Goal: Task Accomplishment & Management: Complete application form

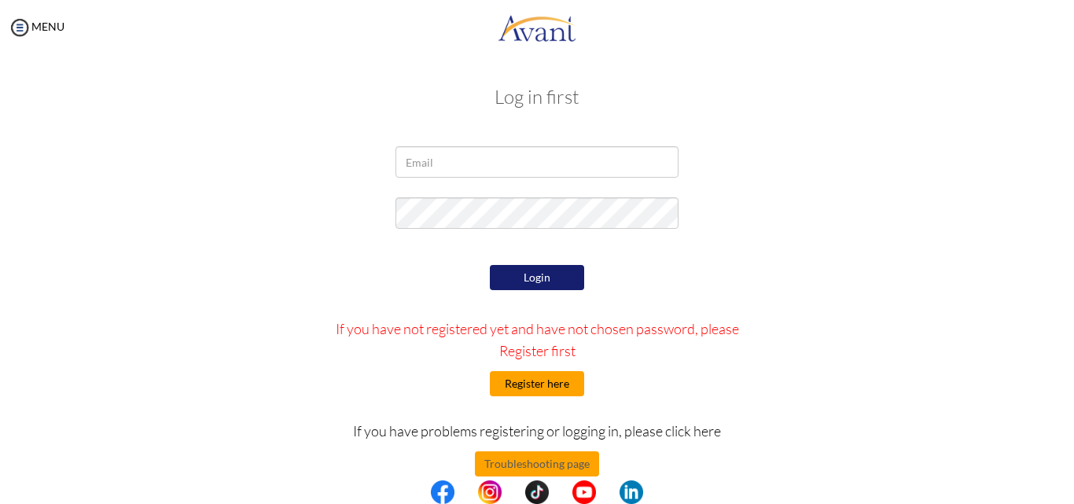
click at [545, 381] on button "Register here" at bounding box center [537, 383] width 94 height 25
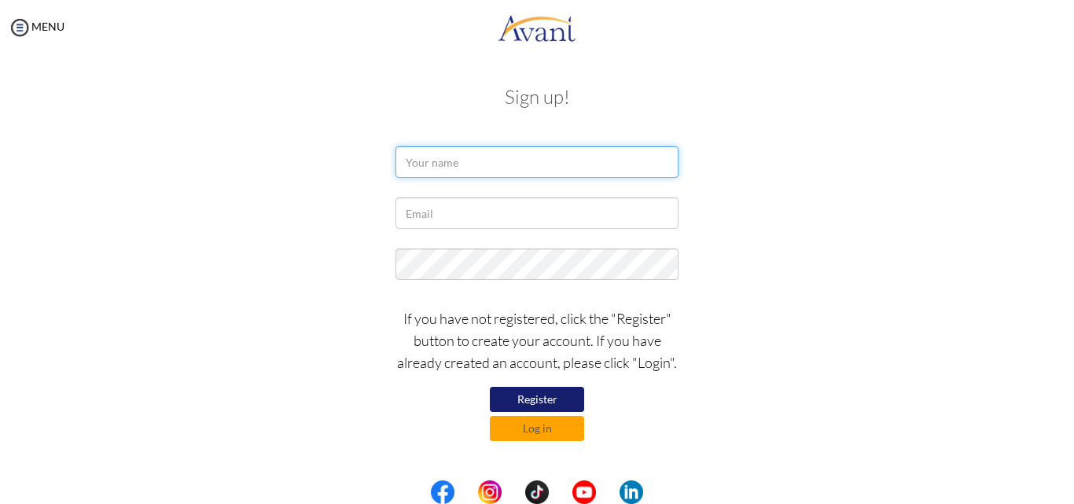
click at [496, 166] on input "text" at bounding box center [537, 161] width 283 height 31
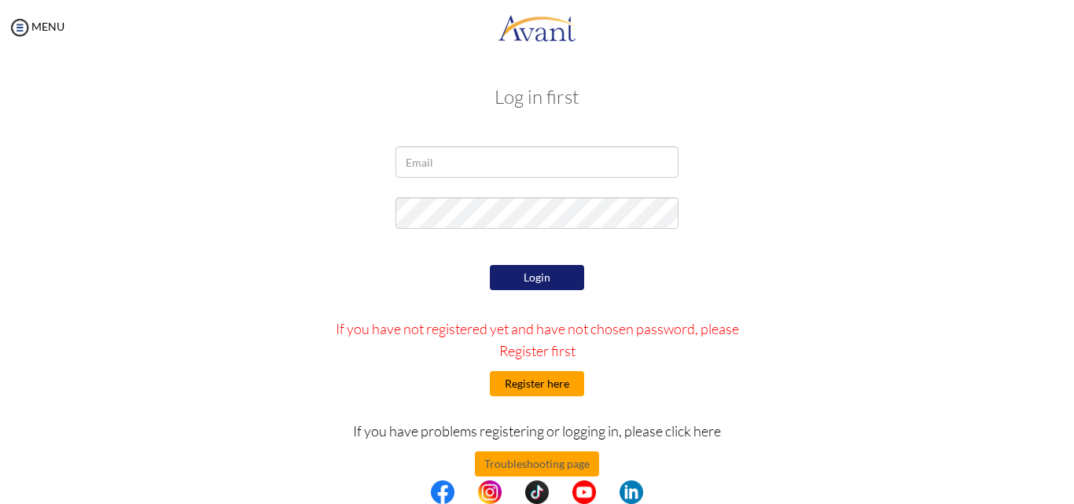
click at [533, 381] on button "Register here" at bounding box center [537, 383] width 94 height 25
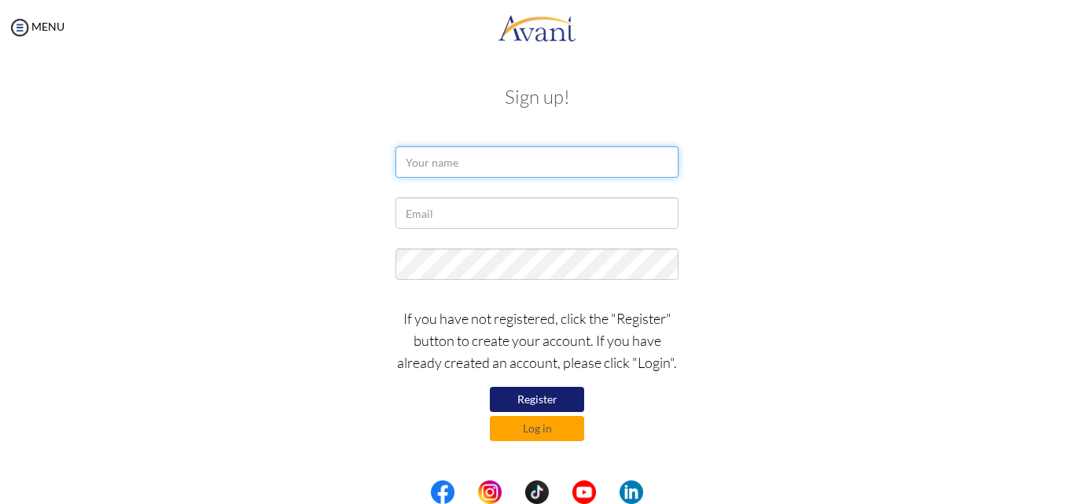
click at [452, 166] on input "text" at bounding box center [537, 161] width 283 height 31
click at [485, 161] on input "ESETHER" at bounding box center [537, 161] width 283 height 31
type input "ESETHER DENISE NTAMUHIIRA"
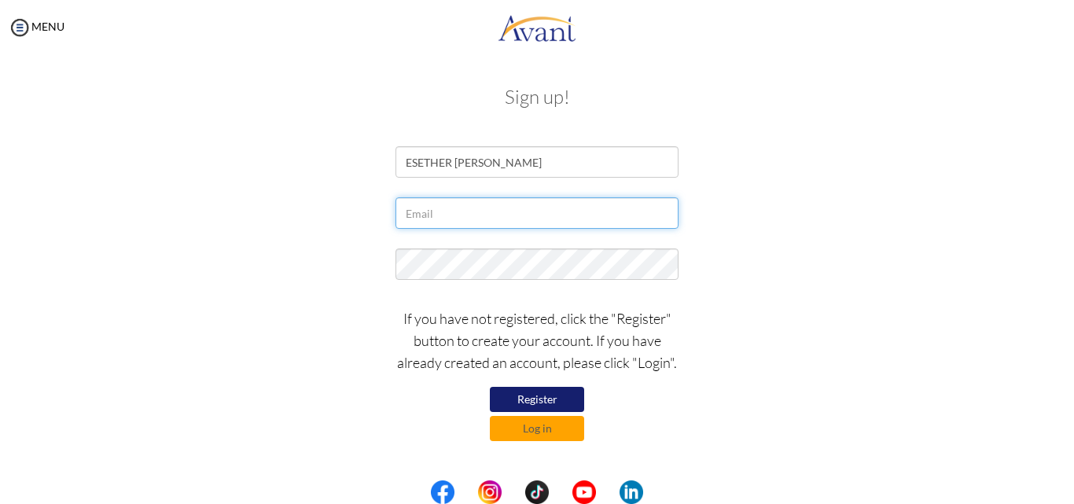
click at [472, 214] on input "text" at bounding box center [537, 212] width 283 height 31
type input "[EMAIL_ADDRESS][DOMAIN_NAME]"
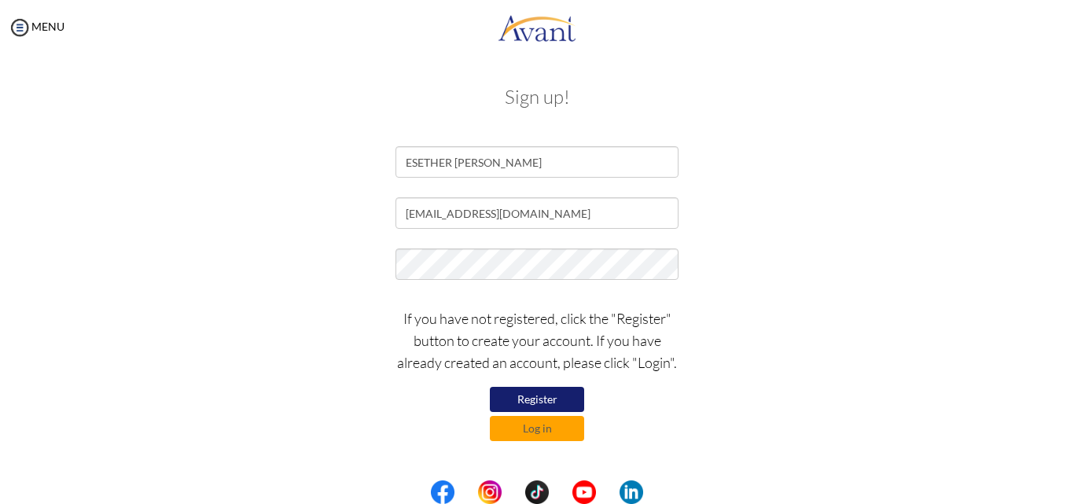
click at [755, 254] on div at bounding box center [537, 268] width 920 height 39
click at [542, 397] on button "Register" at bounding box center [537, 399] width 94 height 25
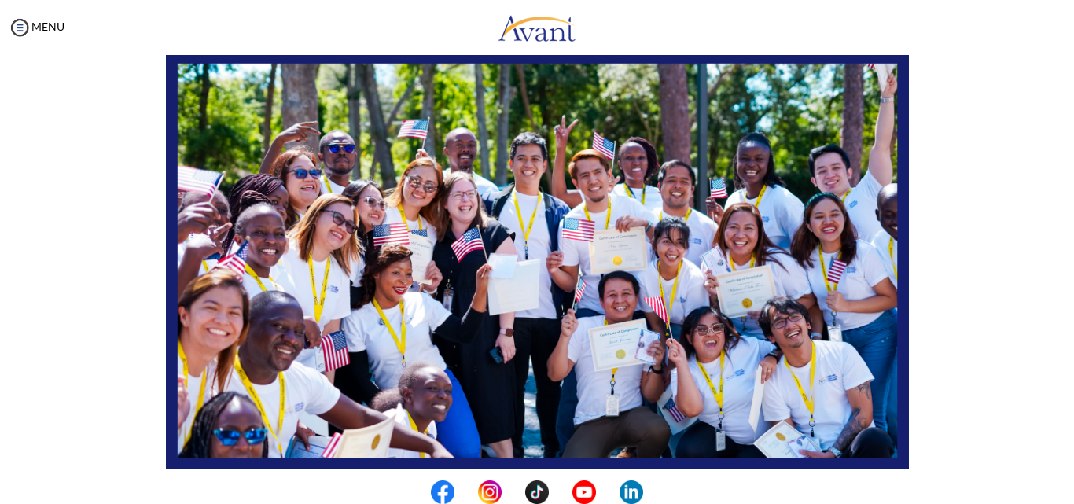
scroll to position [370, 0]
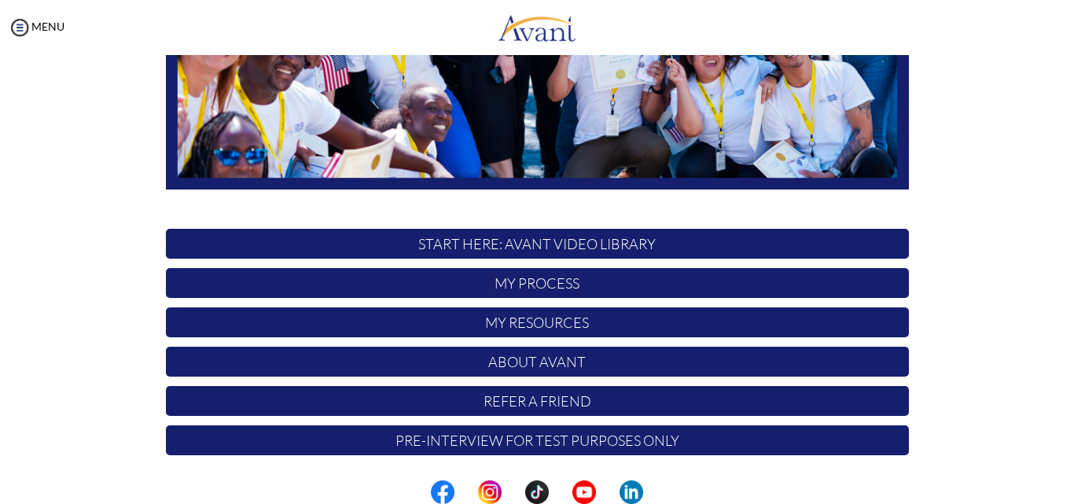
click at [533, 244] on p "START HERE: Avant Video Library" at bounding box center [537, 244] width 743 height 30
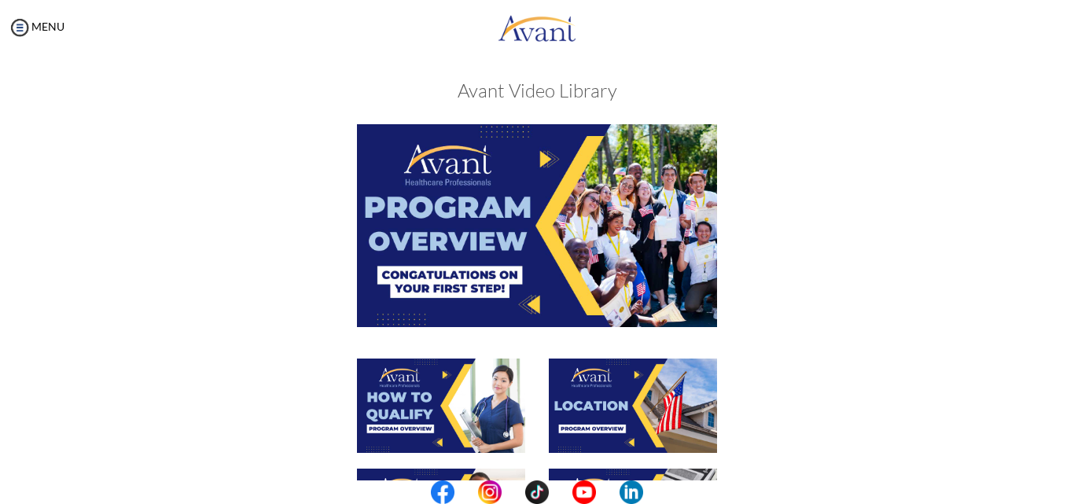
scroll to position [0, 0]
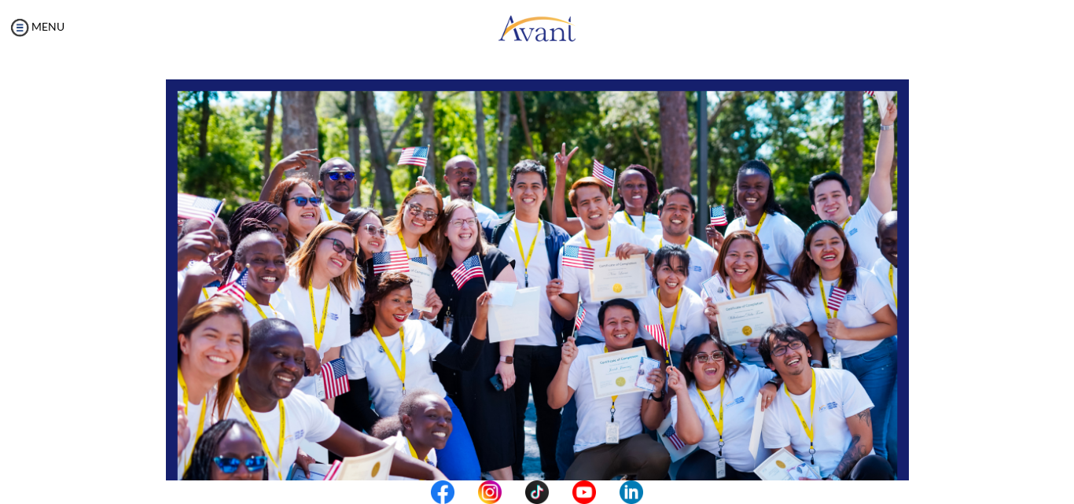
scroll to position [55, 0]
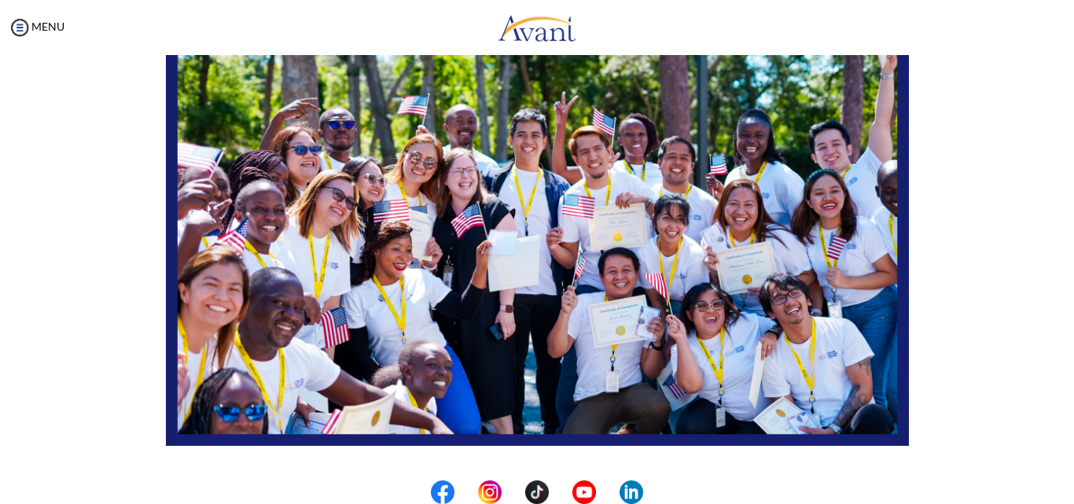
scroll to position [370, 0]
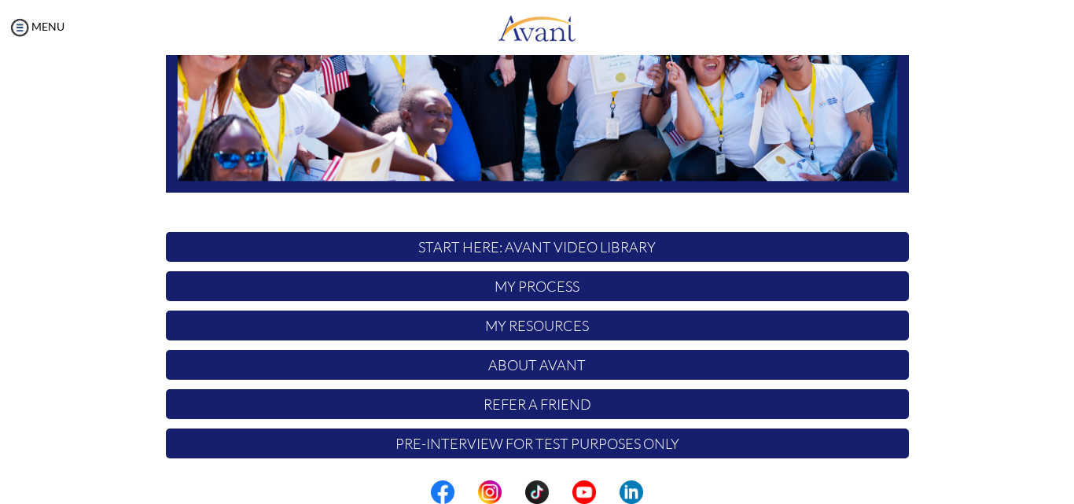
scroll to position [370, 0]
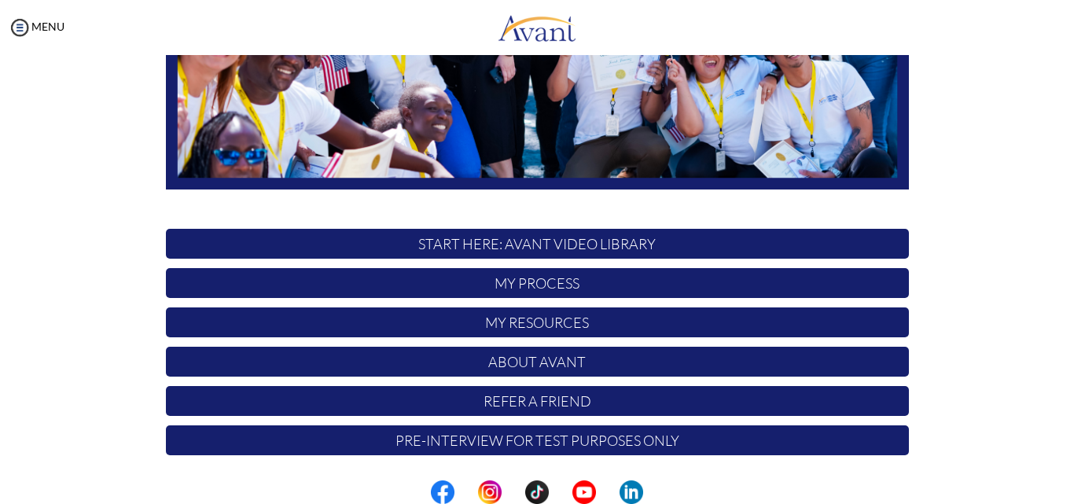
click at [566, 282] on p "My Process" at bounding box center [537, 283] width 743 height 30
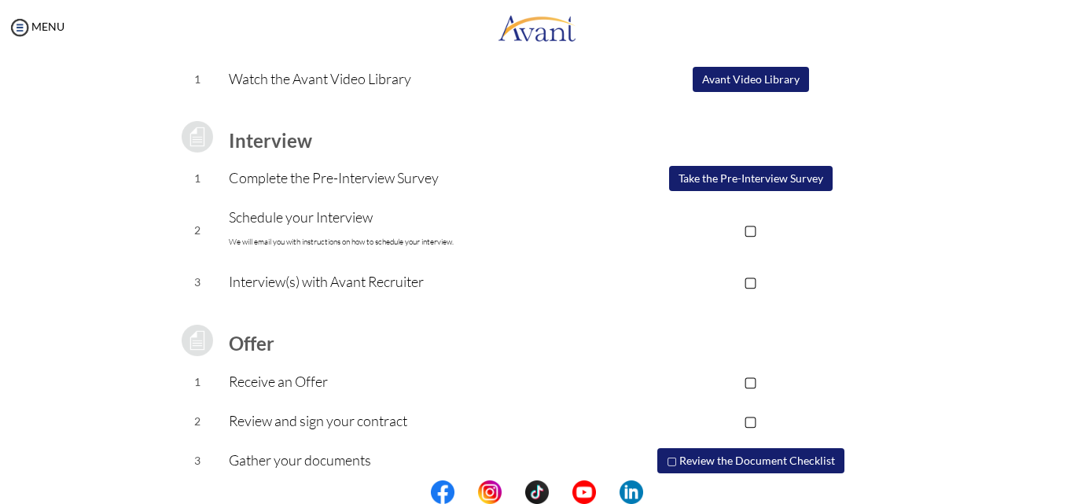
scroll to position [212, 0]
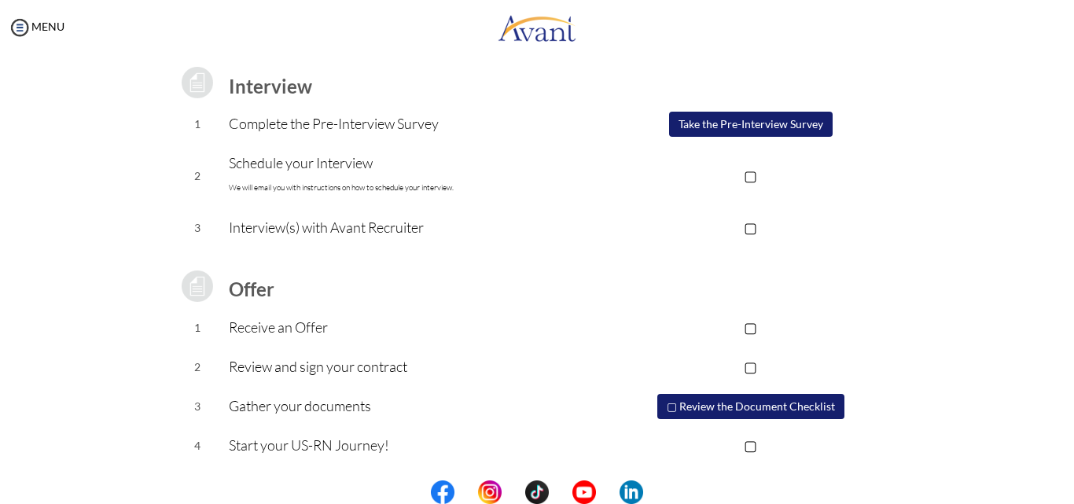
click at [743, 406] on button "▢ Review the Document Checklist" at bounding box center [751, 406] width 187 height 25
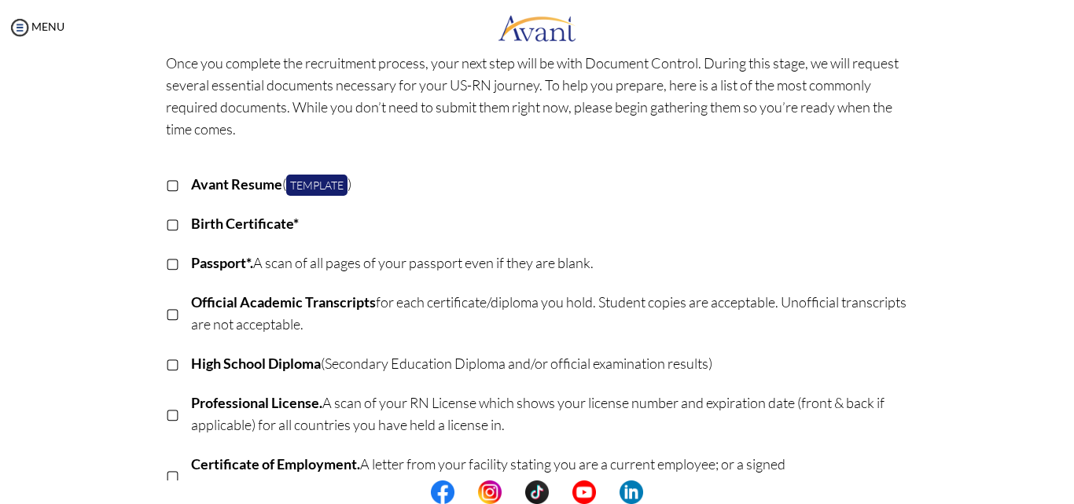
scroll to position [0, 0]
